Goal: Transaction & Acquisition: Purchase product/service

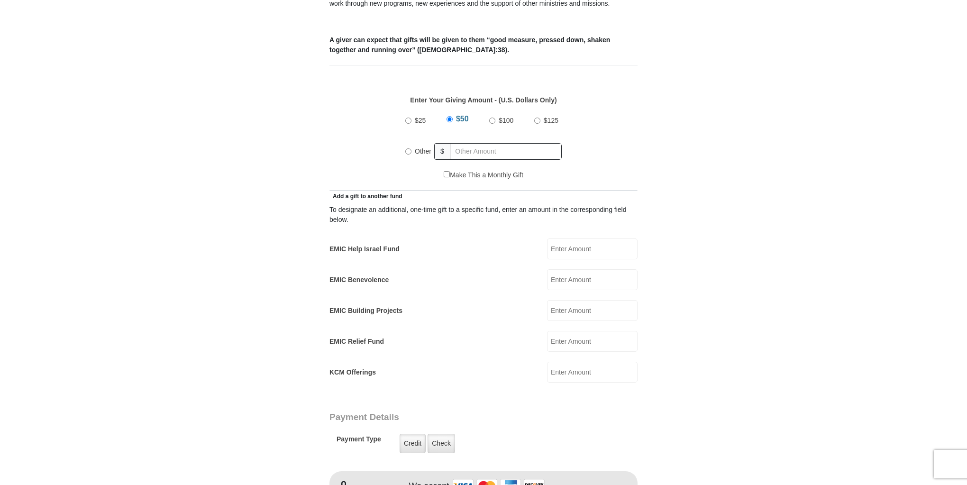
click at [408, 148] on input "Other" at bounding box center [408, 151] width 6 height 6
radio input "true"
click at [466, 143] on input "text" at bounding box center [507, 151] width 109 height 17
type input "321.00"
click at [634, 150] on div "Enter Your Giving Amount - (U.S. Dollars Only) Amount must be a valid number Th…" at bounding box center [483, 127] width 308 height 85
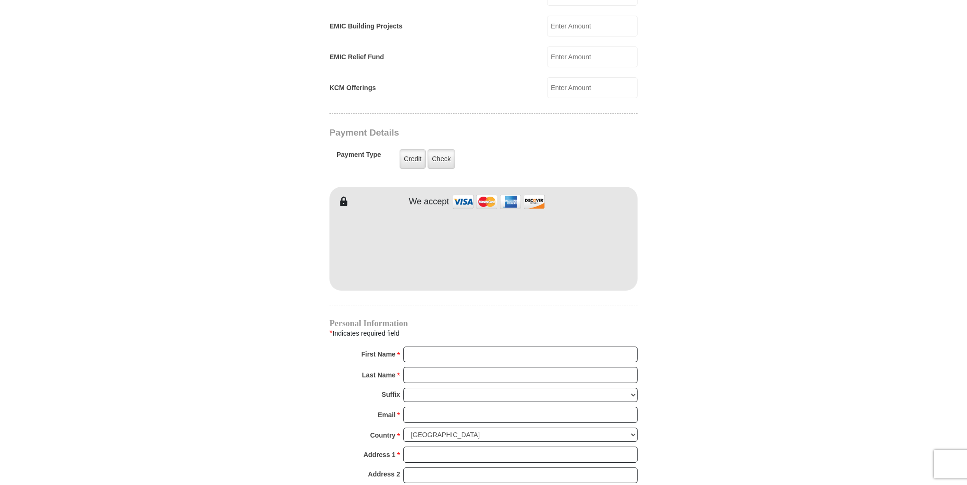
scroll to position [683, 0]
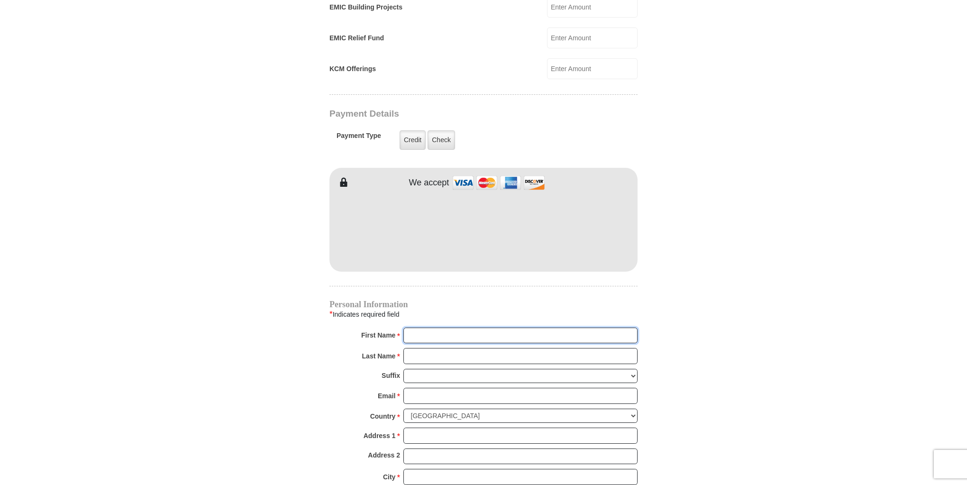
type input "[PERSON_NAME] &"
type input "[PERSON_NAME]"
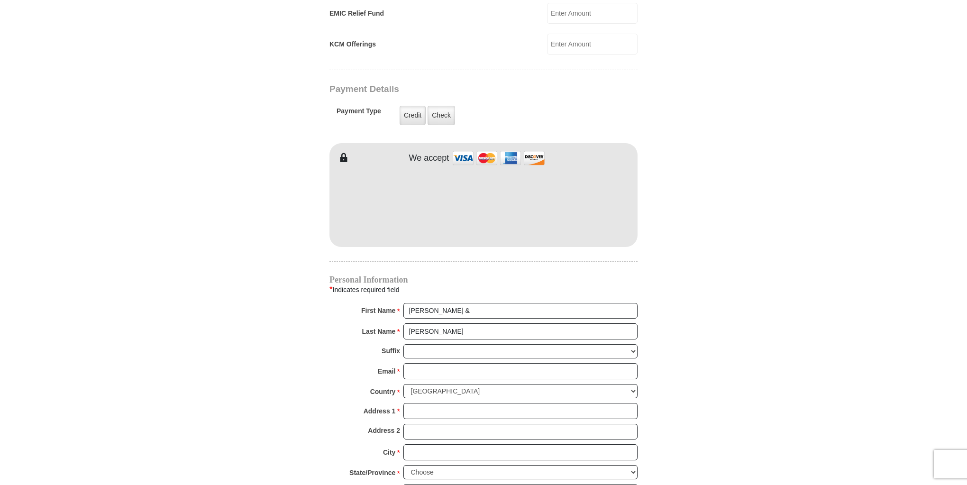
scroll to position [721, 0]
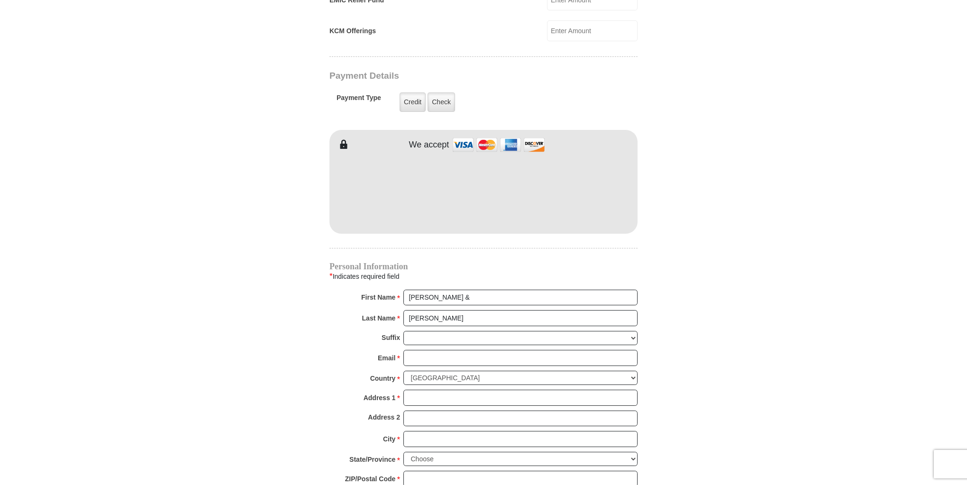
click at [727, 283] on form "[GEOGRAPHIC_DATA][DEMOGRAPHIC_DATA] Online Giving Because of gifts like yours, …" at bounding box center [483, 10] width 540 height 1387
click at [439, 290] on input "[PERSON_NAME] &" at bounding box center [520, 298] width 234 height 16
type input "[PERSON_NAME] & [PERSON_NAME]"
click at [435, 350] on input "Email *" at bounding box center [520, 358] width 234 height 16
type input "[EMAIL_ADDRESS][DOMAIN_NAME]"
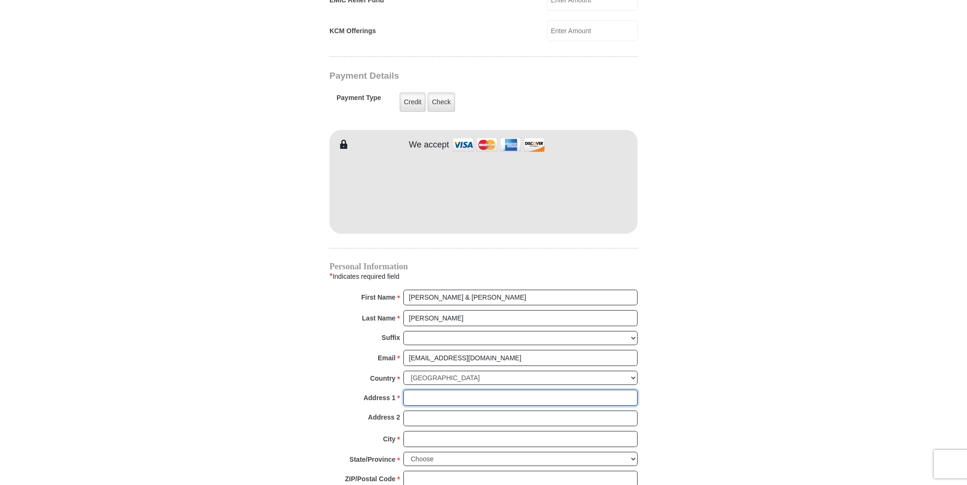
type input "[STREET_ADDRESS]"
type input "Sweet Home"
select select "OR"
type input "97386"
type input "5418180726"
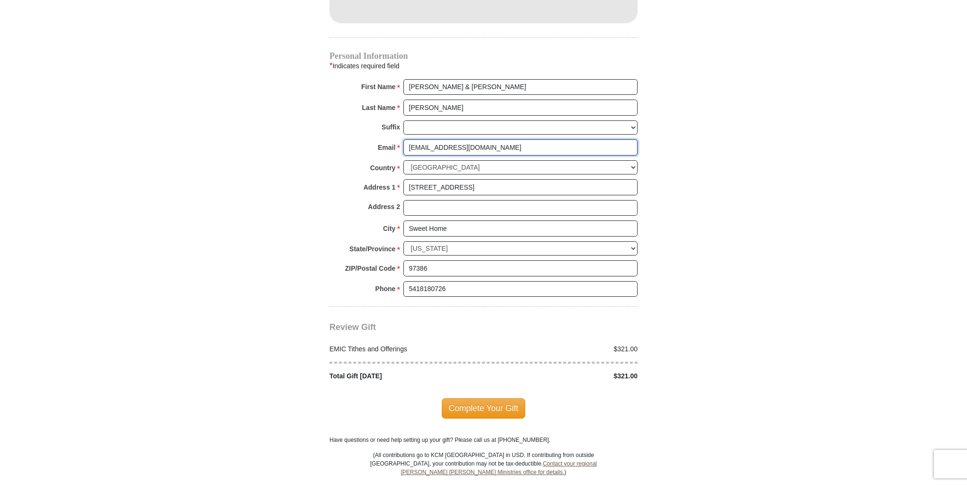
scroll to position [986, 0]
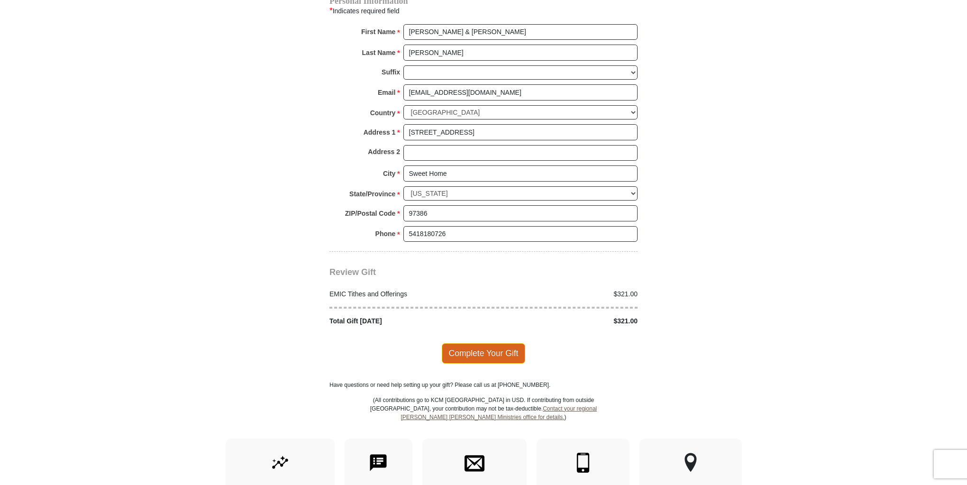
click at [480, 343] on span "Complete Your Gift" at bounding box center [484, 353] width 84 height 20
